Goal: Find specific page/section: Find specific page/section

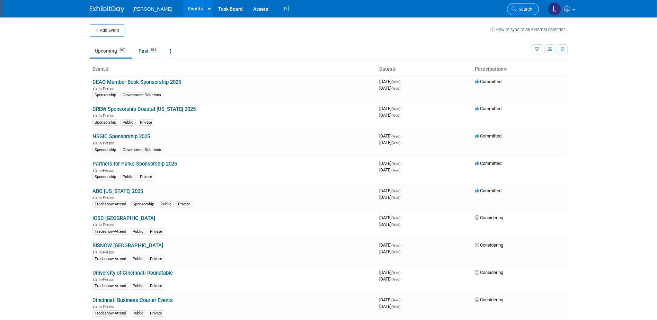
click at [527, 9] on span "Search" at bounding box center [524, 9] width 16 height 5
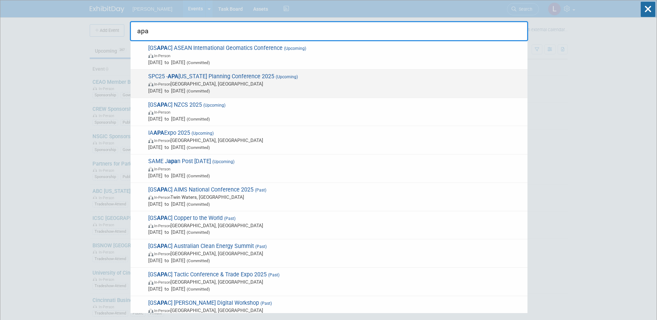
type input "apa"
click at [382, 88] on span "[DATE] to [DATE] (Committed)" at bounding box center [336, 90] width 376 height 7
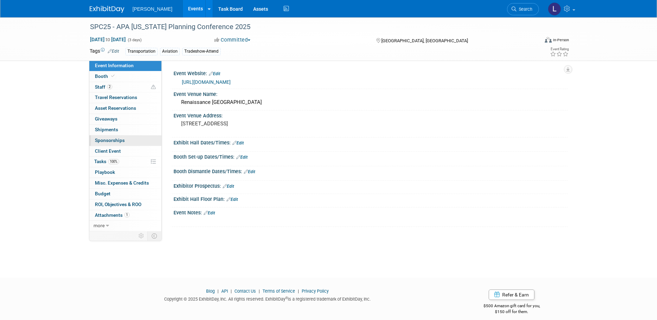
click at [108, 142] on span "Sponsorships 0" at bounding box center [110, 140] width 30 height 6
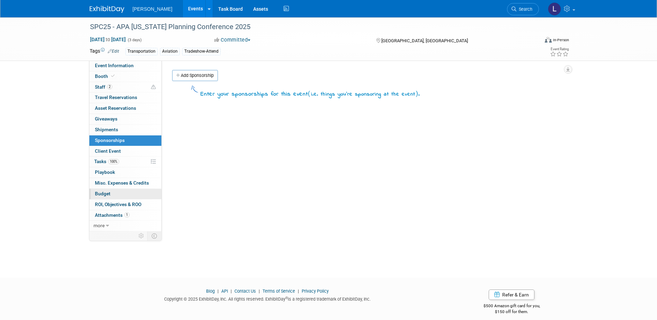
click at [104, 195] on span "Budget" at bounding box center [103, 194] width 16 height 6
